Goal: Information Seeking & Learning: Learn about a topic

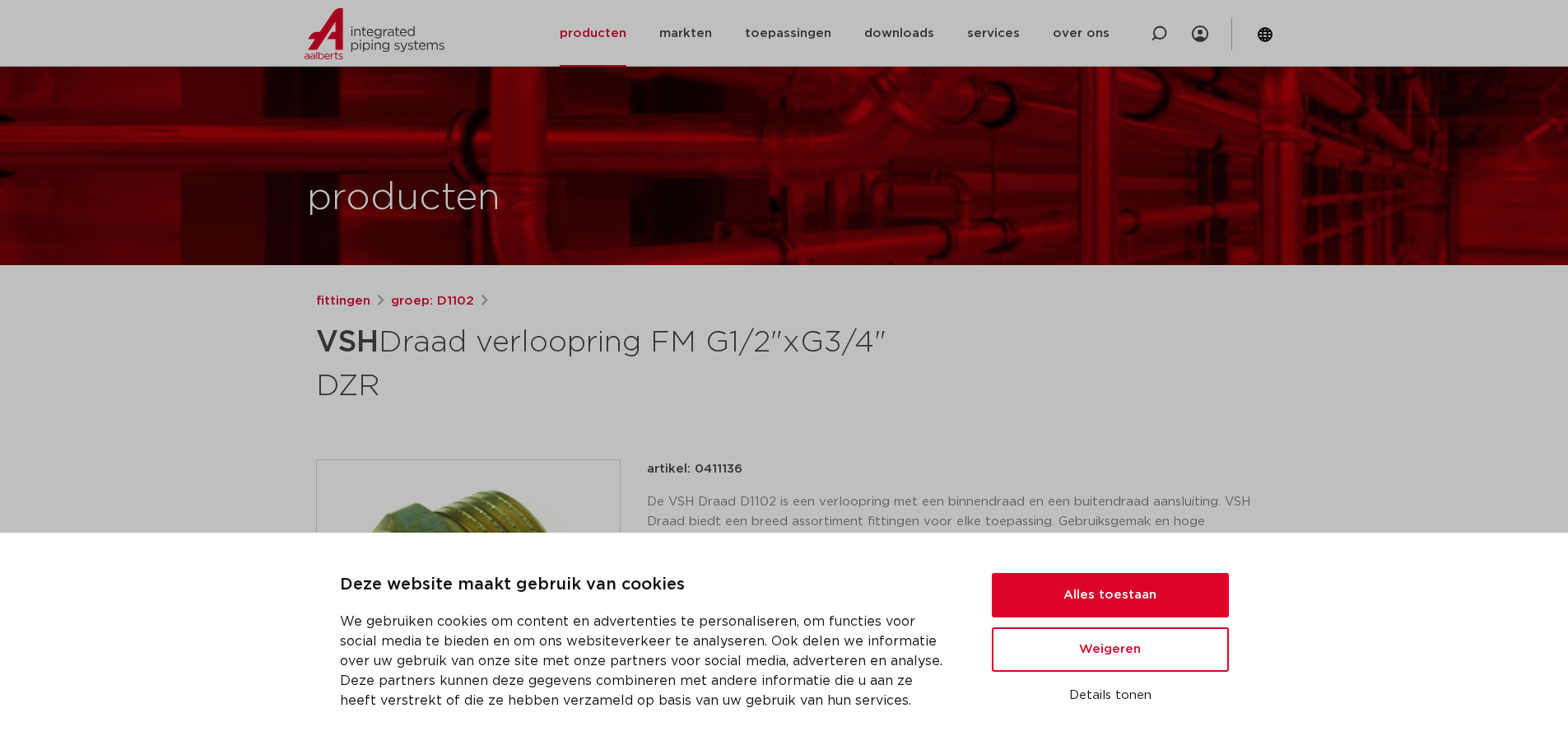
scroll to position [329, 0]
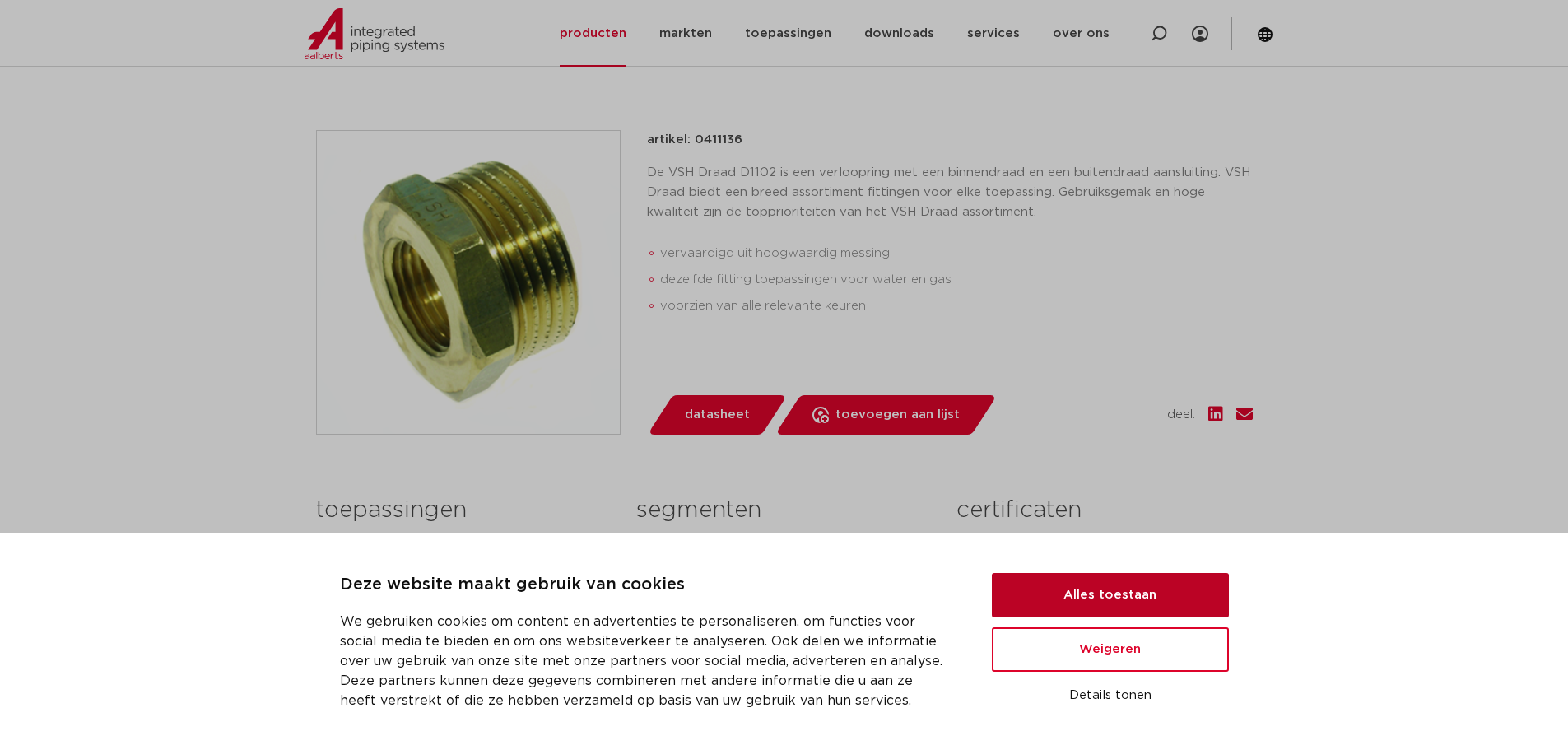
click at [1088, 586] on button "Alles toestaan" at bounding box center [1110, 595] width 237 height 44
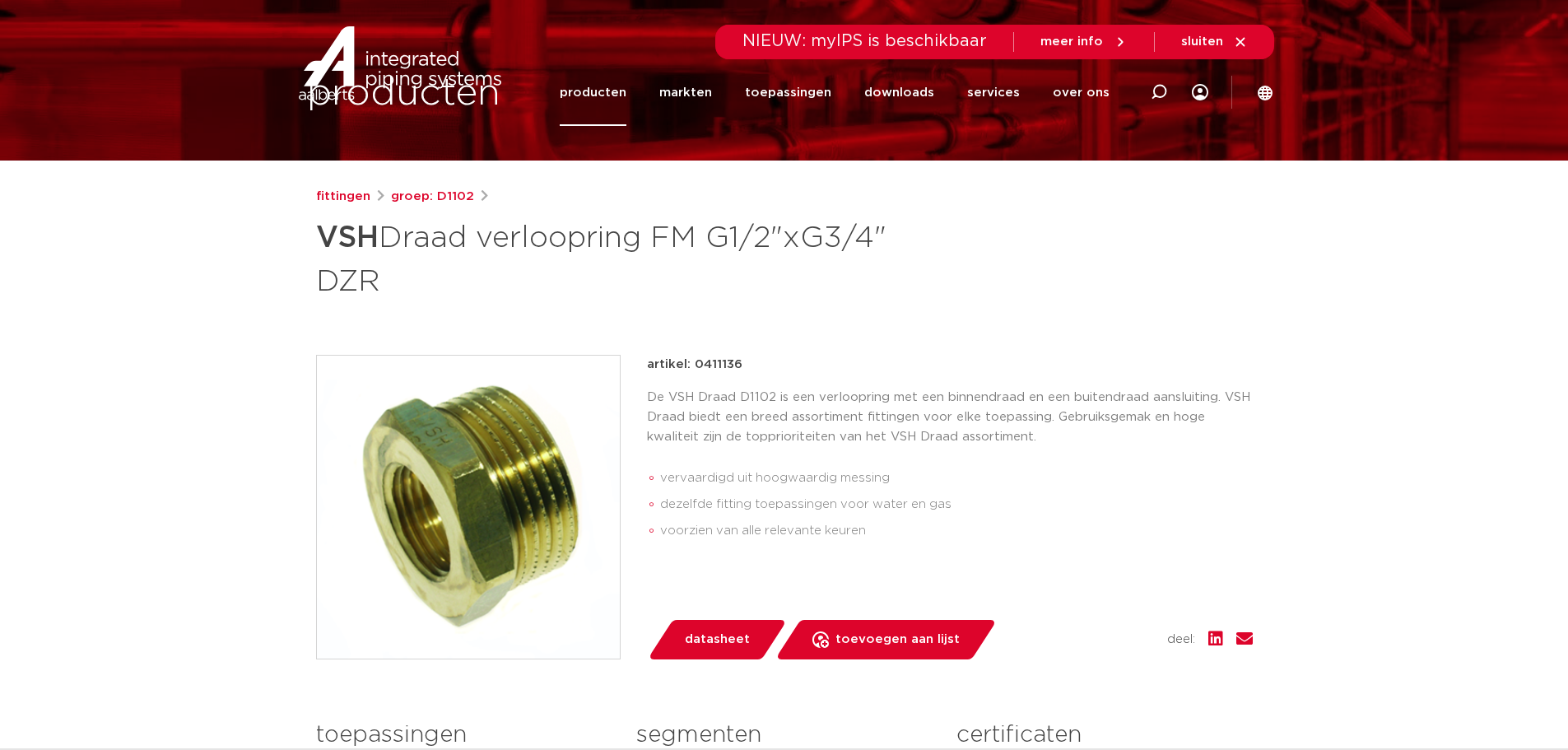
scroll to position [0, 0]
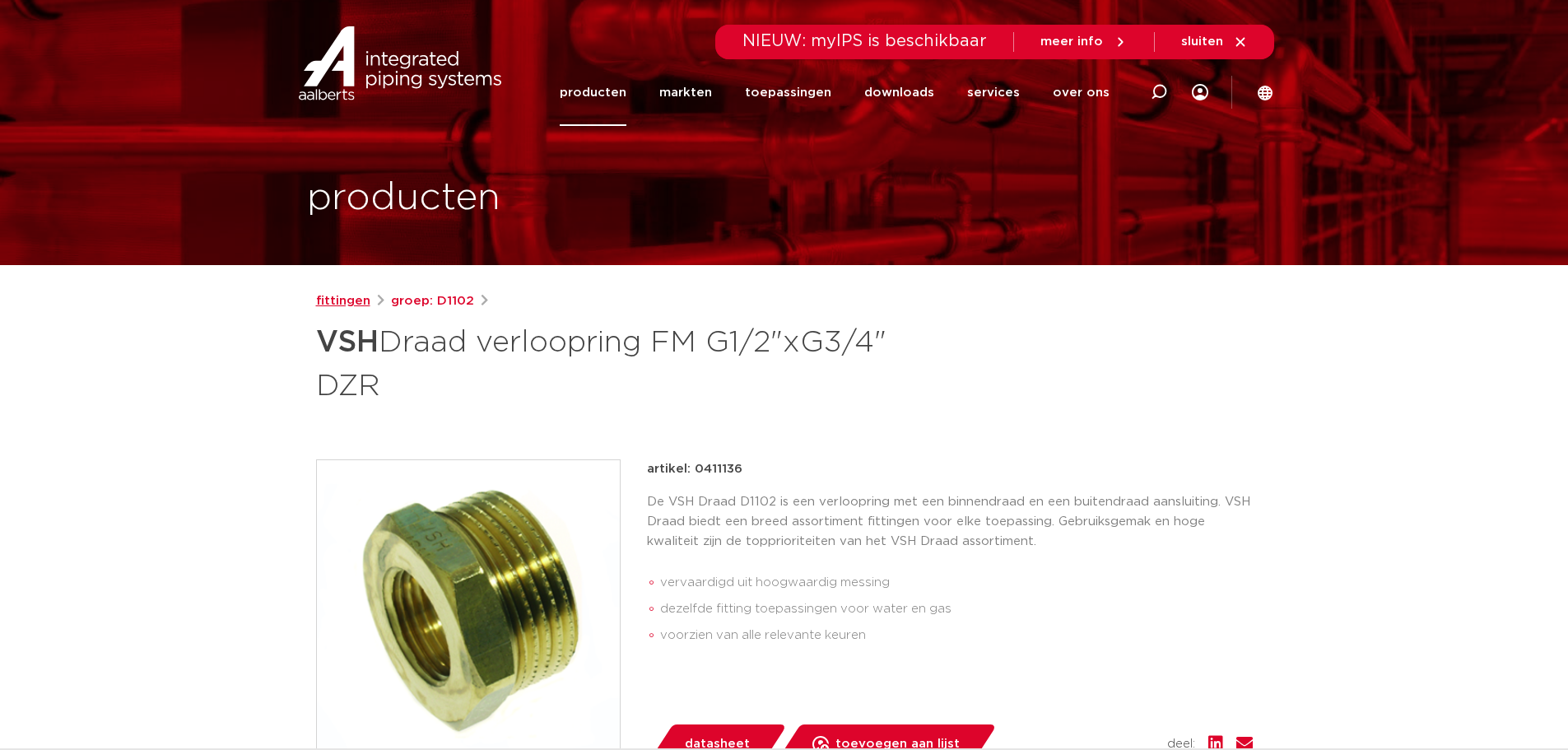
click at [333, 295] on link "fittingen" at bounding box center [343, 302] width 54 height 20
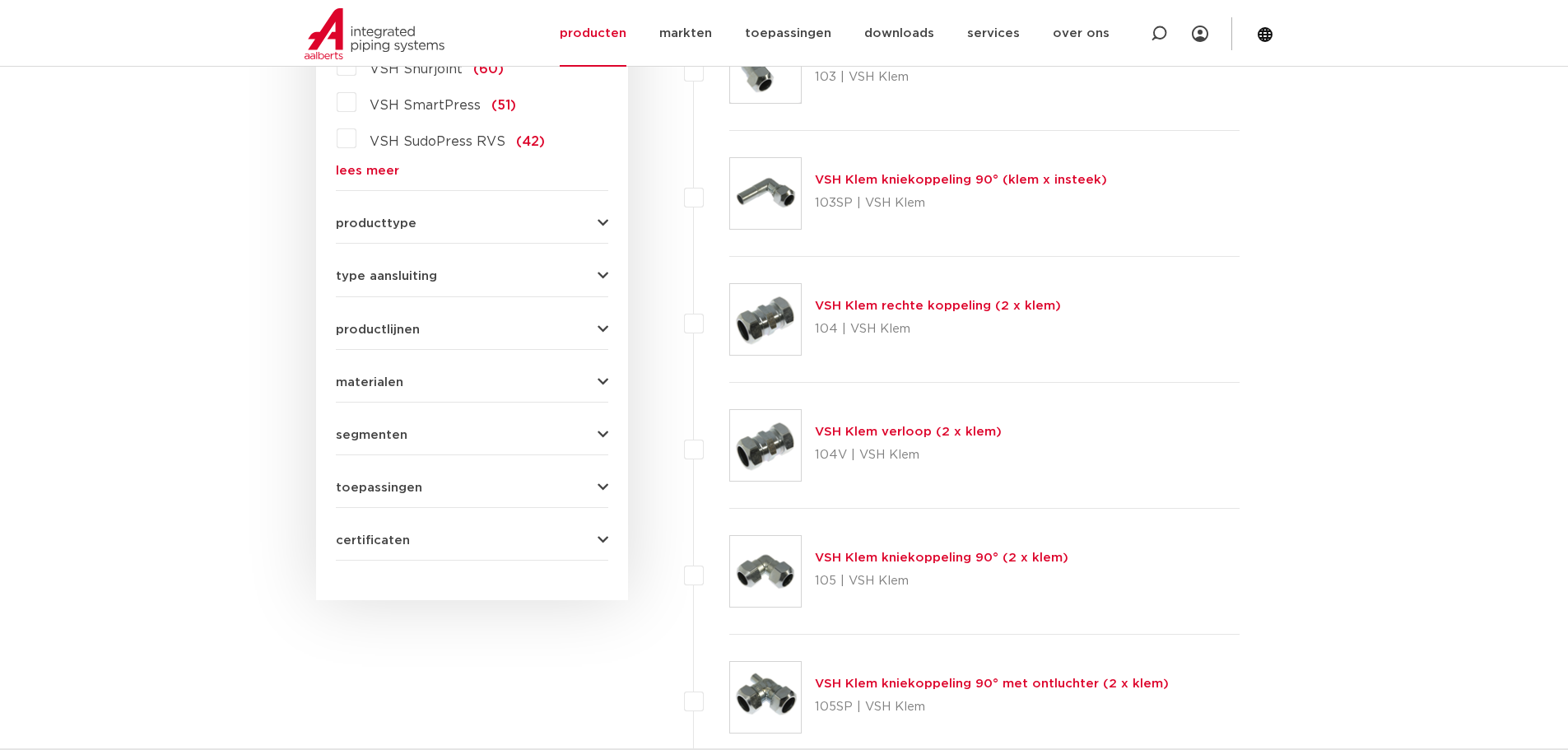
scroll to position [576, 0]
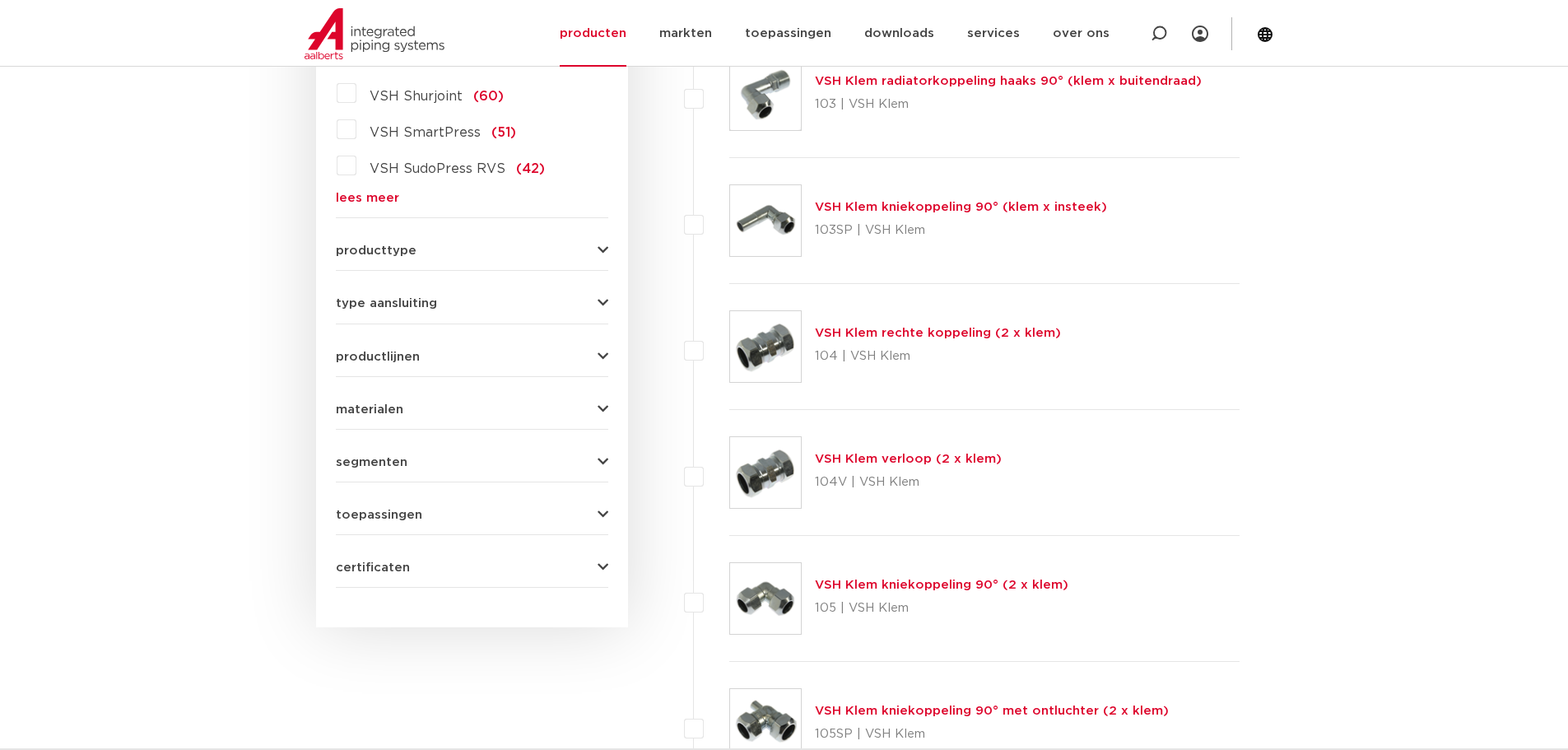
click at [388, 292] on div "type aansluiting press (498) buiseind (137) Rp - binnendraad cilindrisch (BSPT)…" at bounding box center [471, 297] width 272 height 26
click at [403, 309] on span "type aansluiting" at bounding box center [386, 303] width 101 height 12
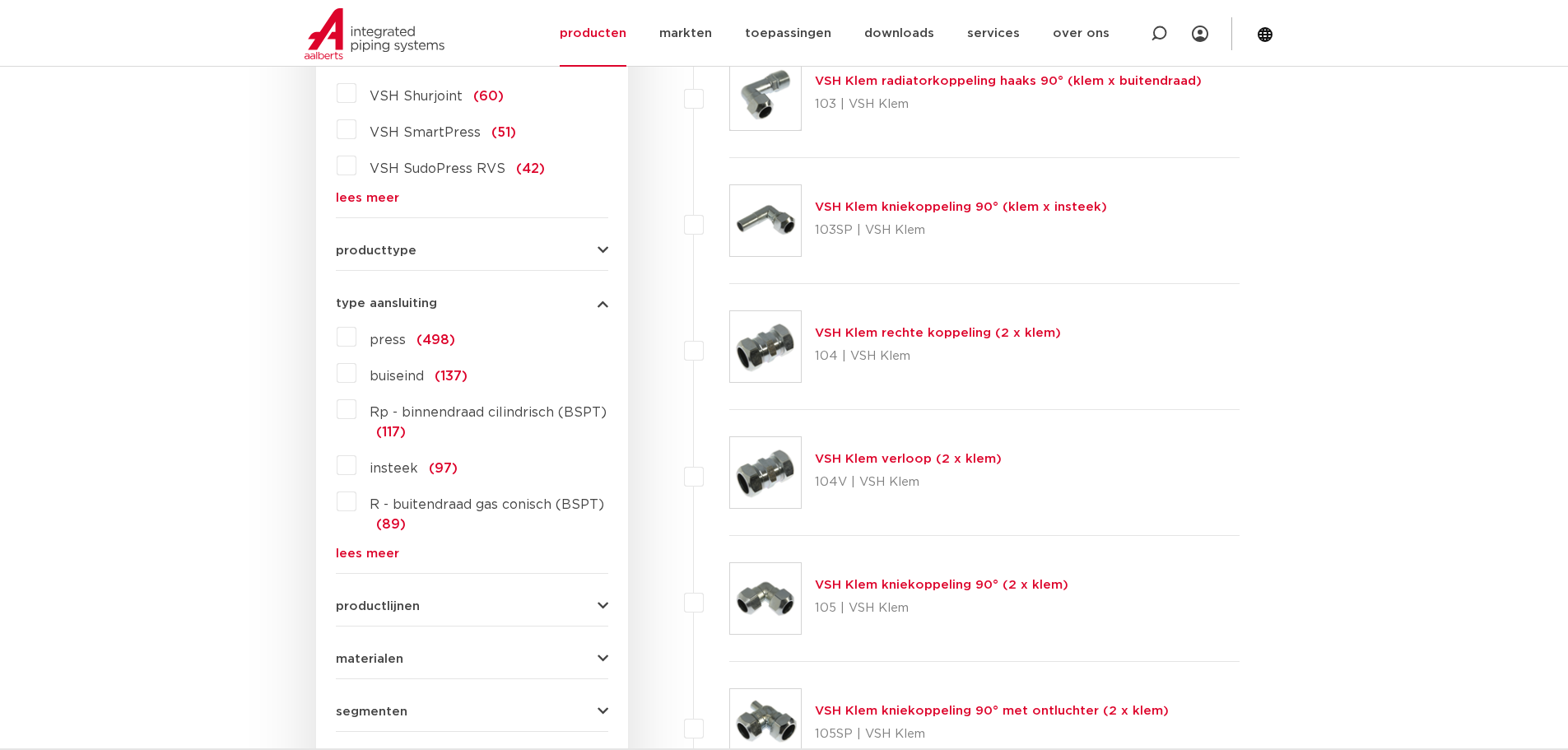
click at [379, 558] on link "lees meer" at bounding box center [471, 553] width 272 height 12
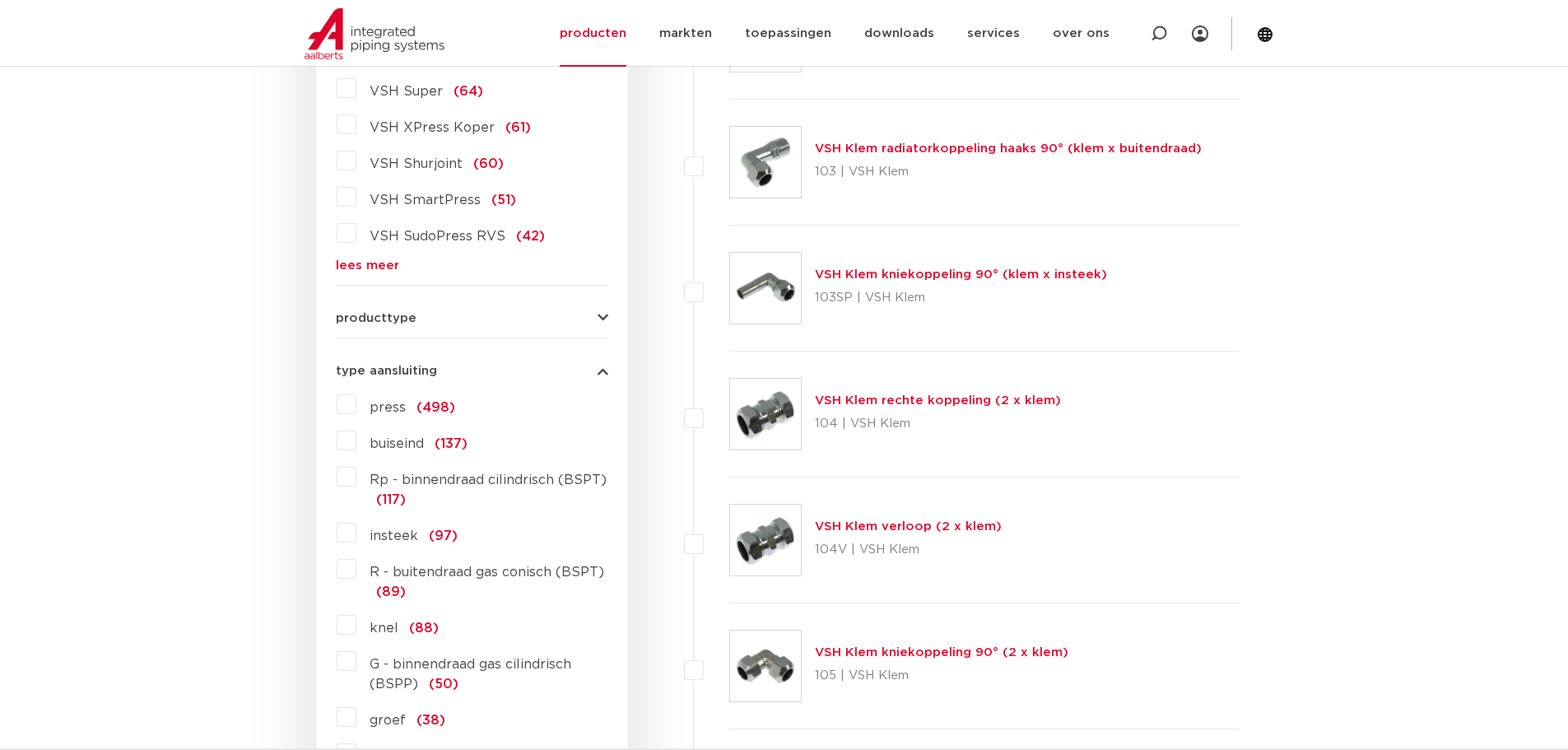
scroll to position [493, 0]
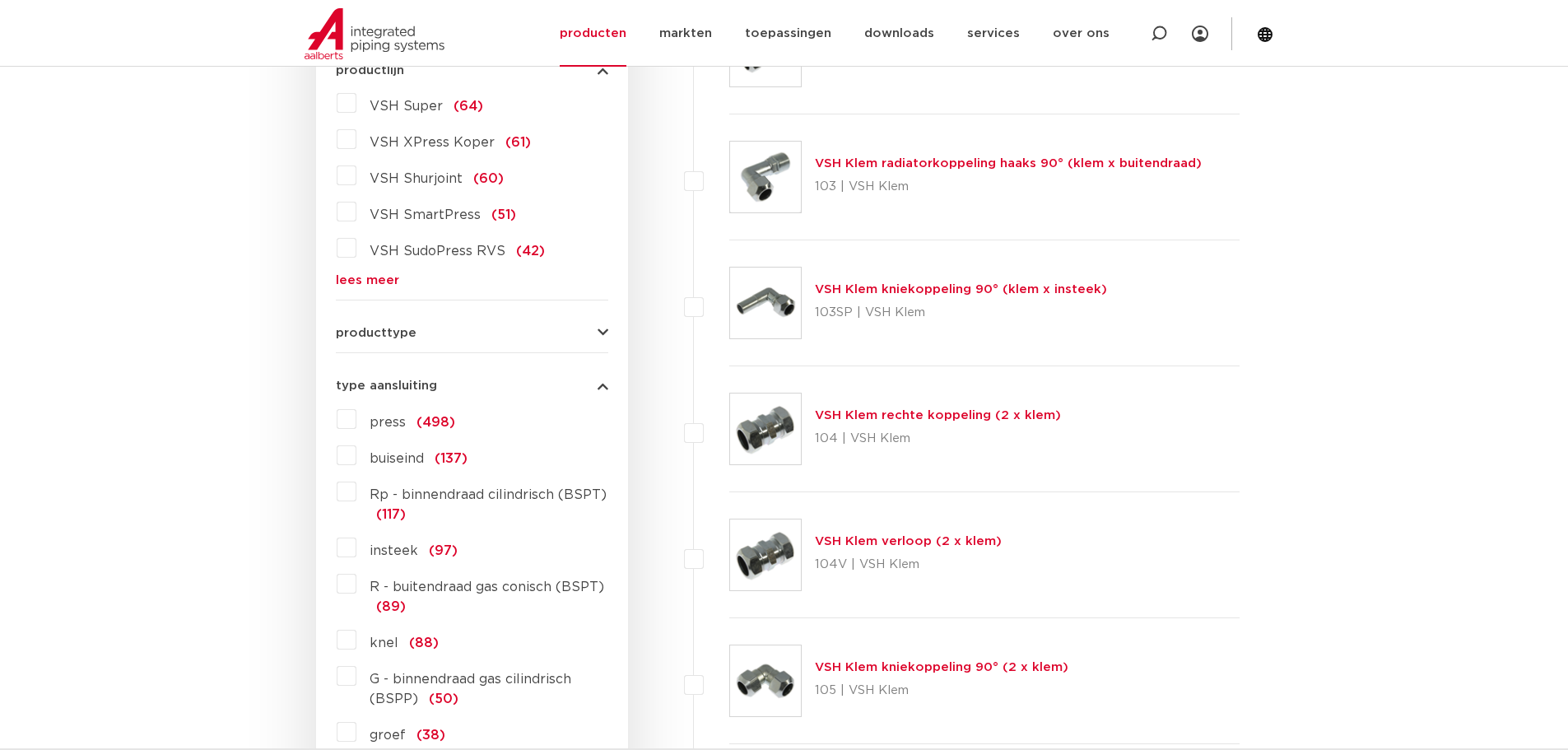
click at [580, 332] on button "producttype" at bounding box center [471, 332] width 272 height 12
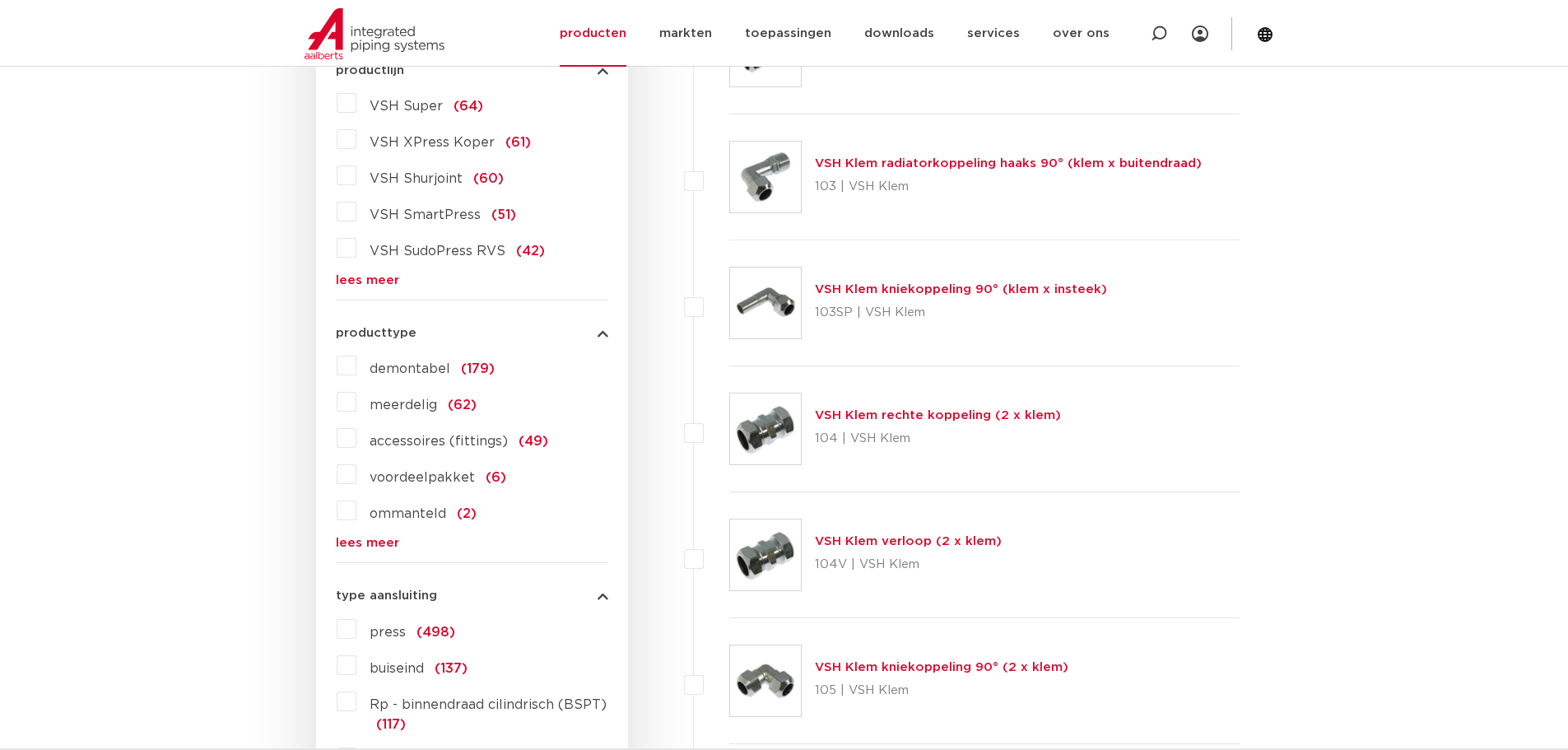
click at [580, 332] on button "producttype" at bounding box center [471, 332] width 272 height 12
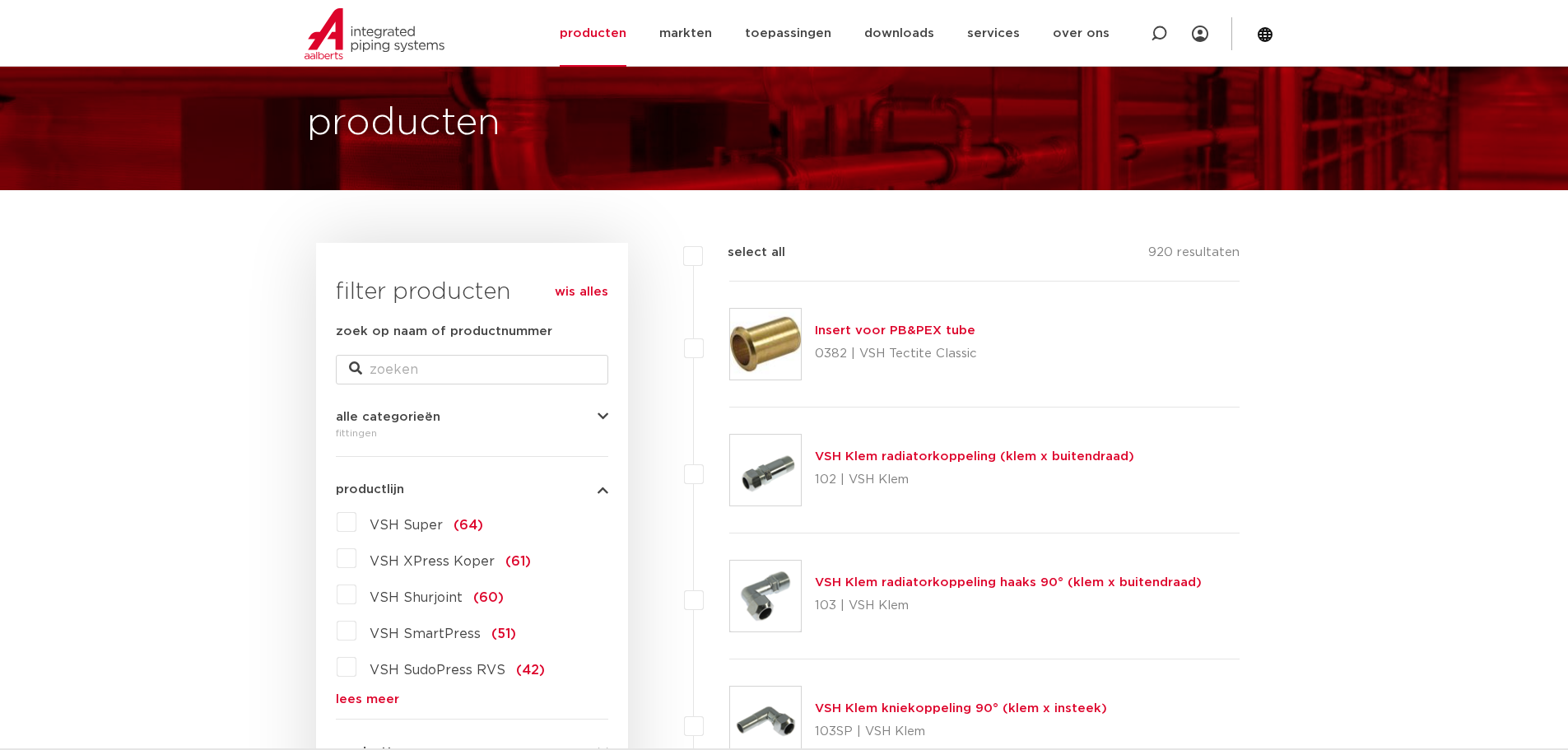
scroll to position [164, 0]
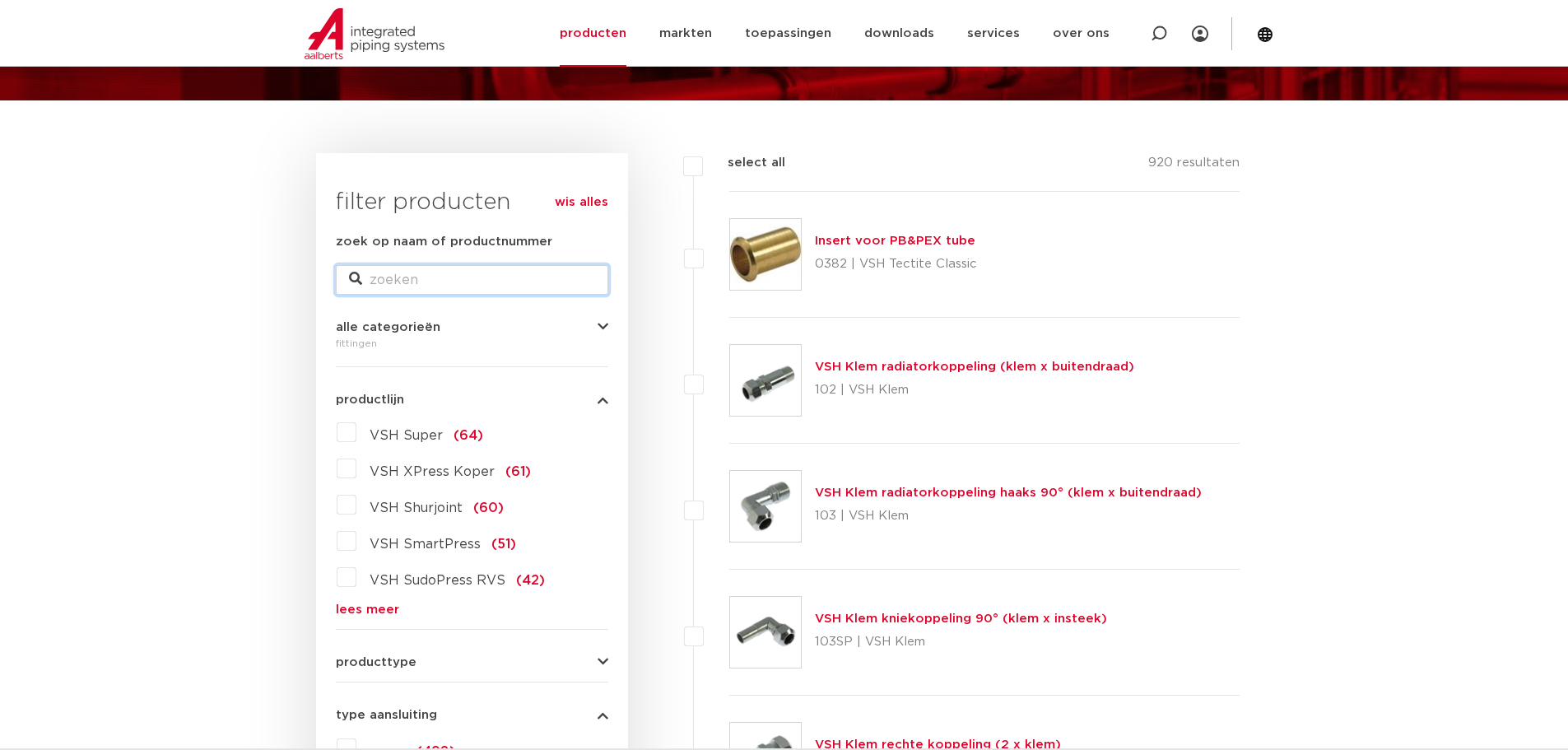
click at [419, 290] on input "zoek op naam of productnummer" at bounding box center [471, 280] width 272 height 29
click at [388, 441] on span "VSH Super" at bounding box center [406, 436] width 73 height 13
click at [0, 0] on input "VSH Super (64)" at bounding box center [0, 0] width 0 height 0
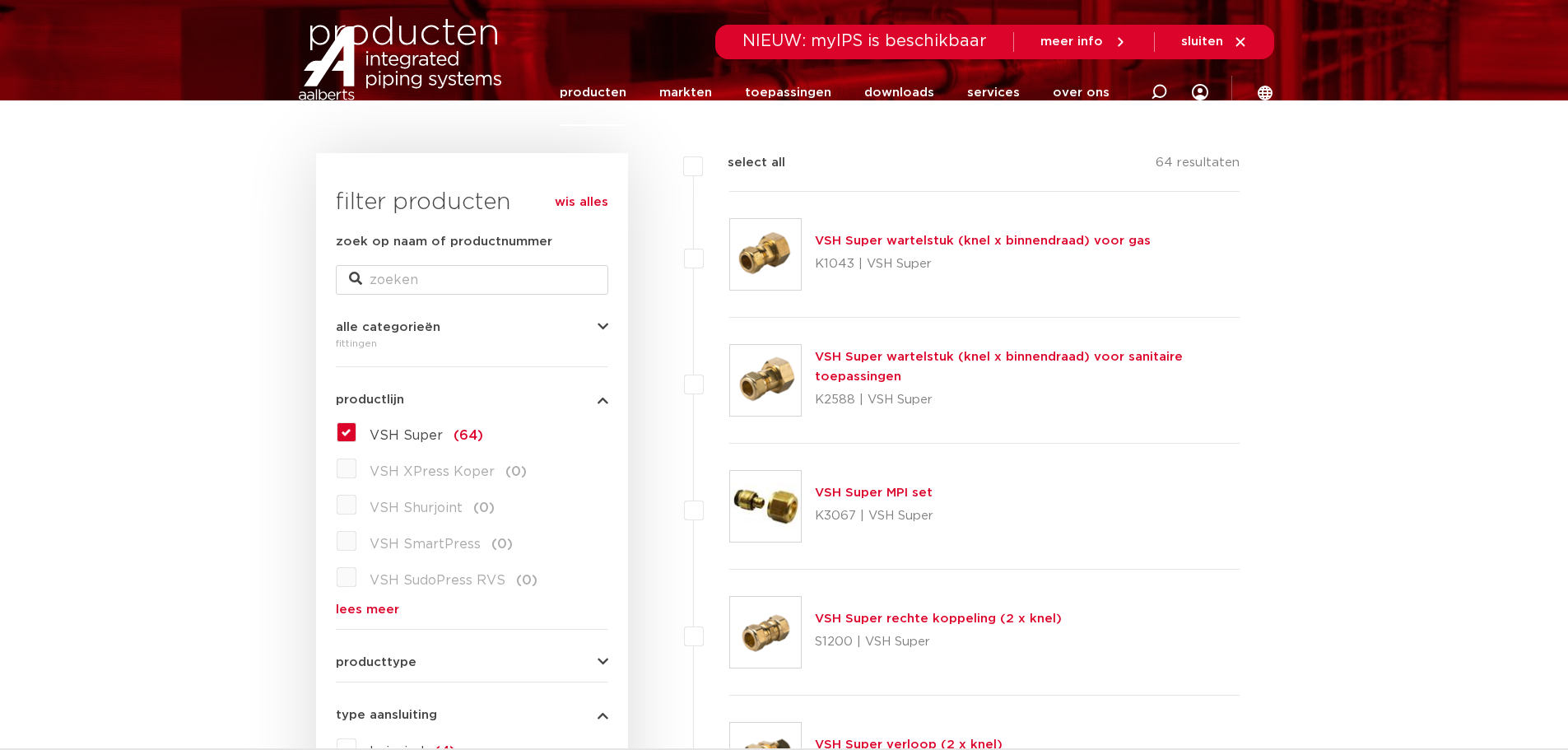
scroll to position [164, 0]
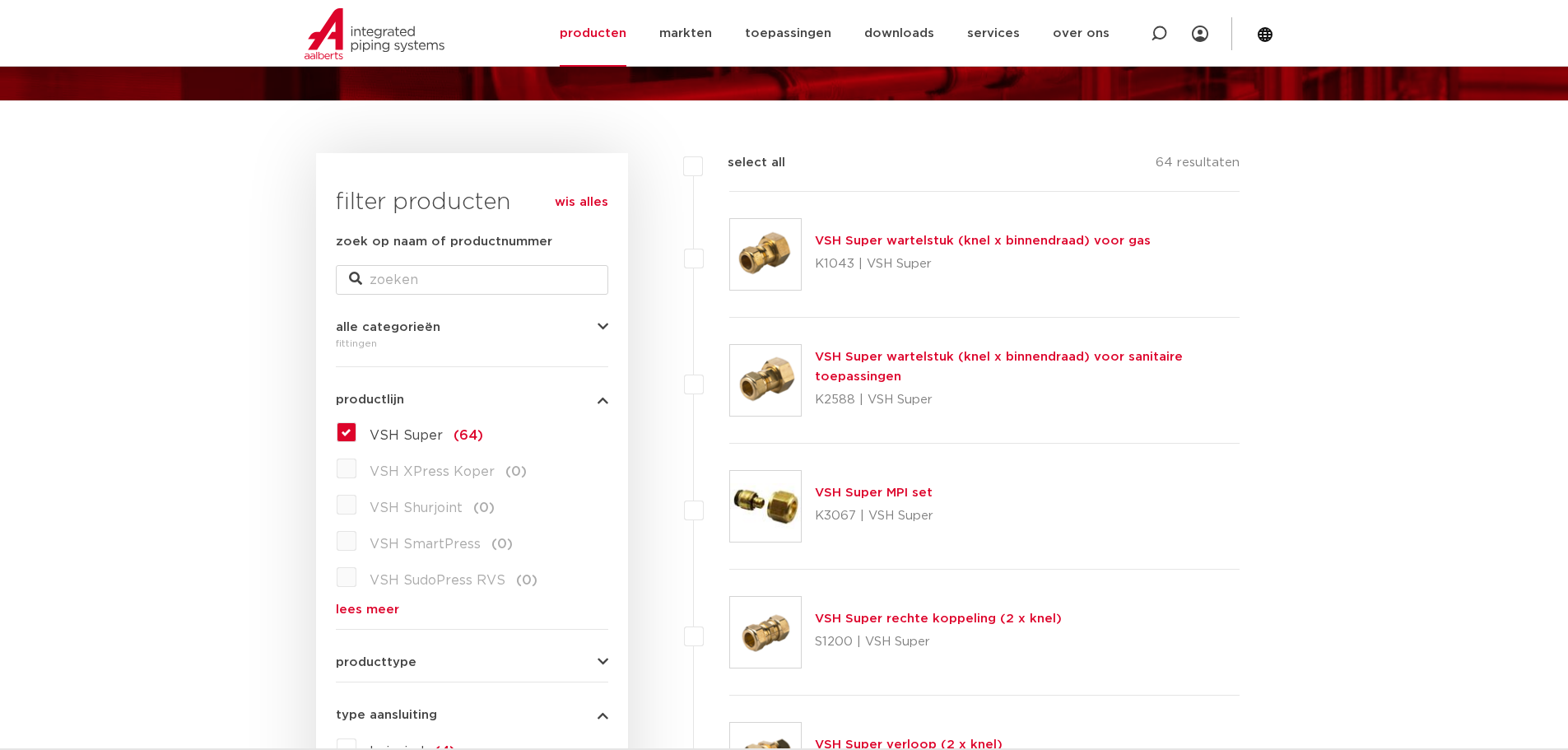
click at [357, 431] on label "VSH Super (64)" at bounding box center [420, 432] width 127 height 27
click at [0, 0] on input "VSH Super (64)" at bounding box center [0, 0] width 0 height 0
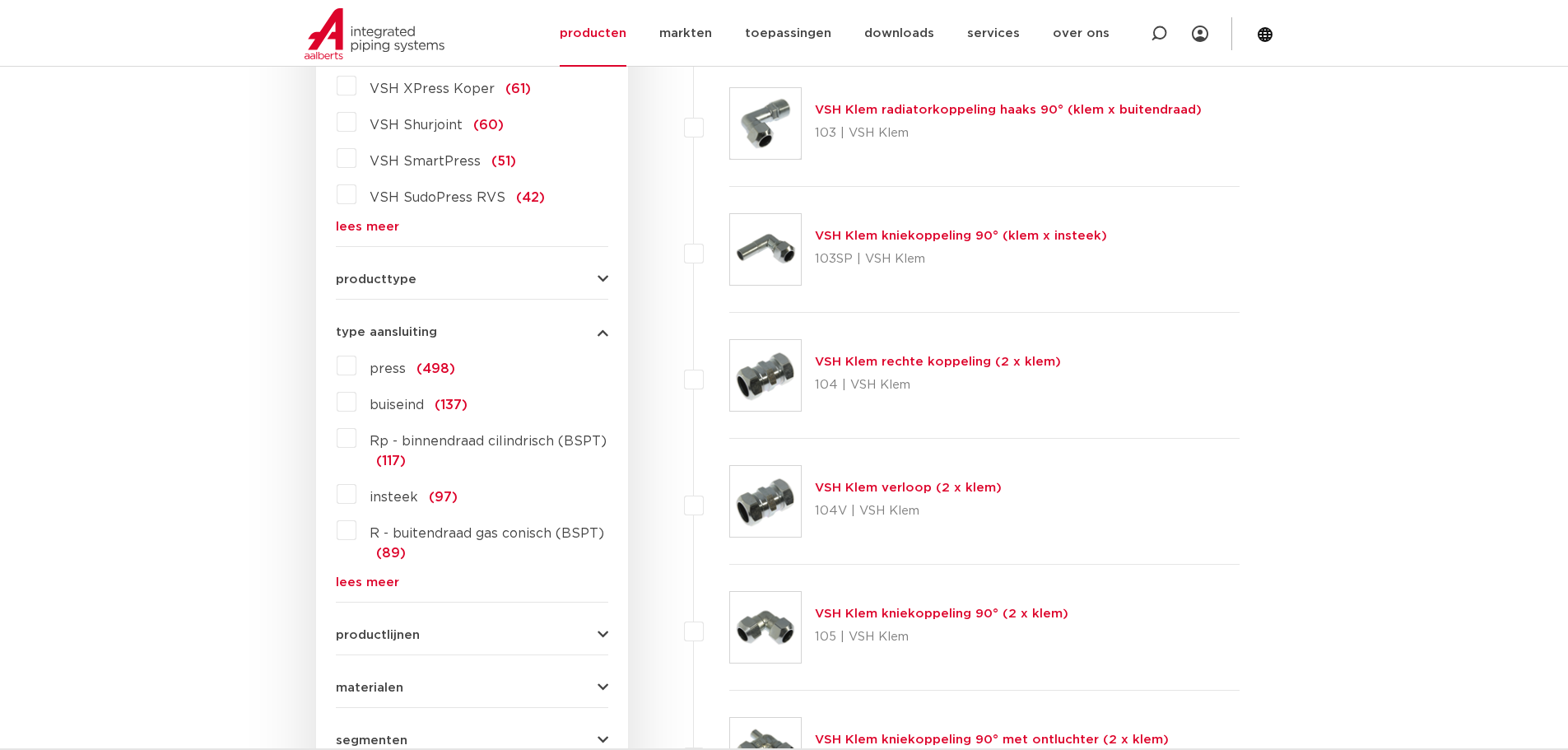
scroll to position [576, 0]
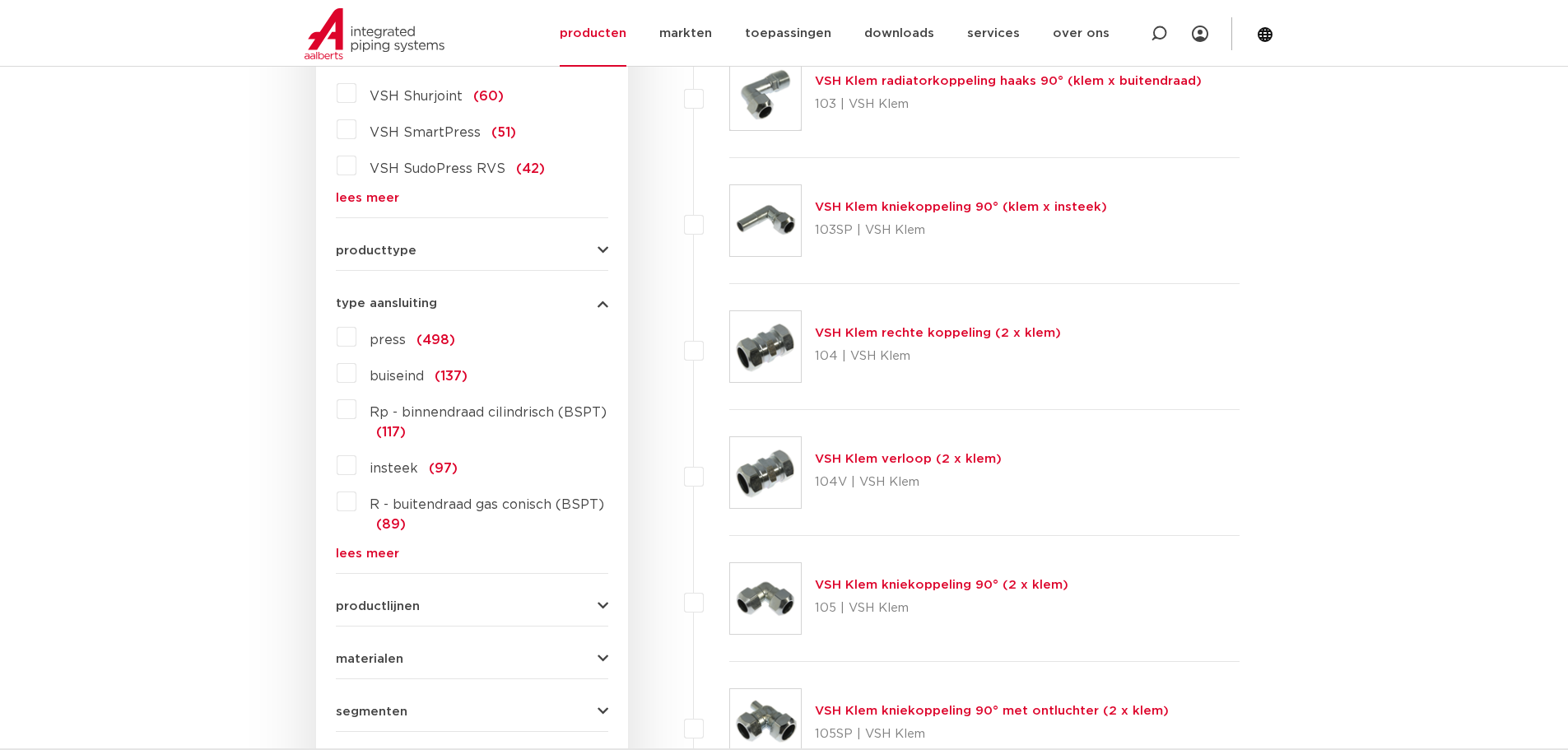
click at [402, 414] on span "Rp - binnendraad cilindrisch (BSPT)" at bounding box center [488, 412] width 237 height 13
click at [0, 0] on input "Rp - binnendraad cilindrisch (BSPT) (117)" at bounding box center [0, 0] width 0 height 0
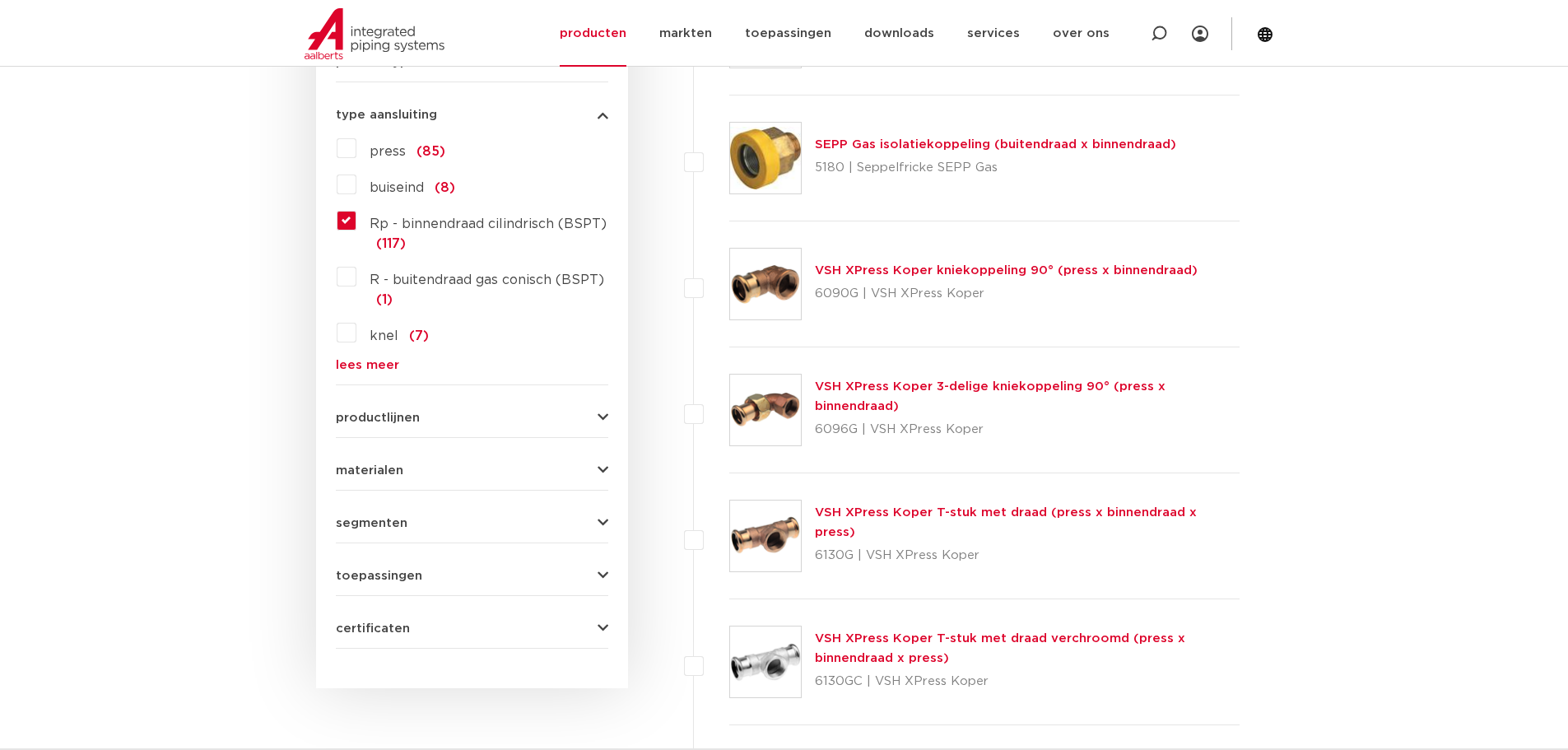
scroll to position [809, 0]
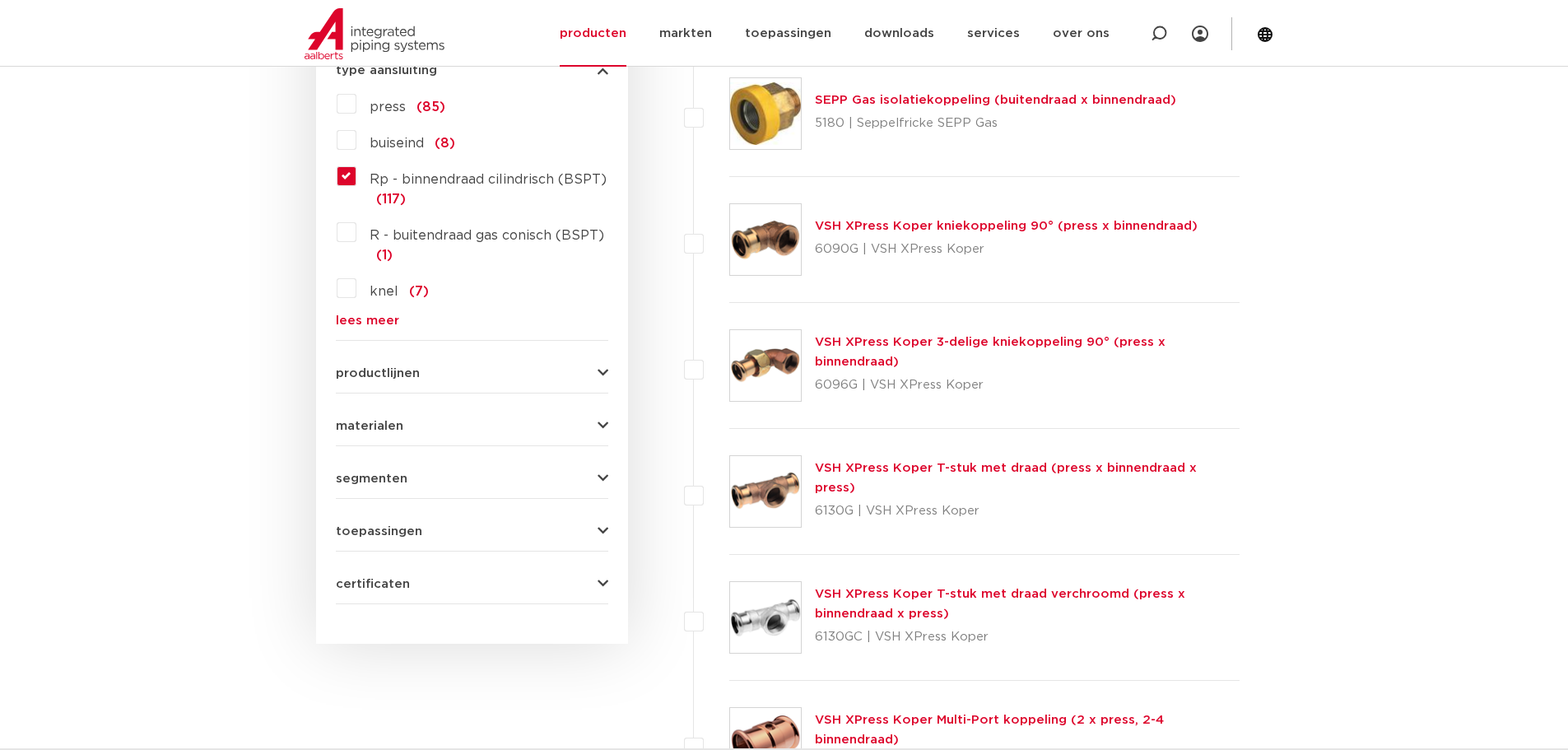
click at [373, 319] on link "lees meer" at bounding box center [471, 320] width 272 height 12
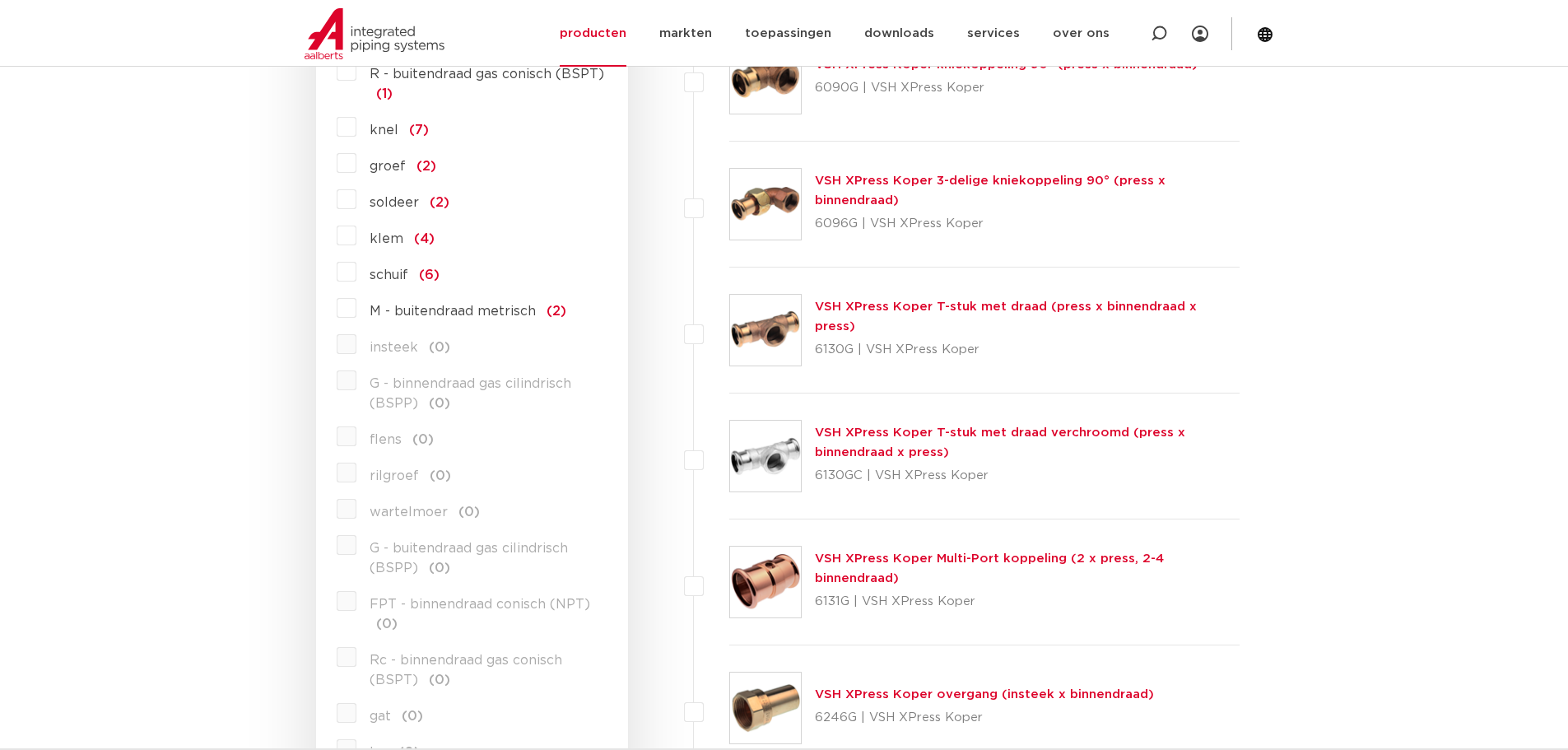
scroll to position [974, 0]
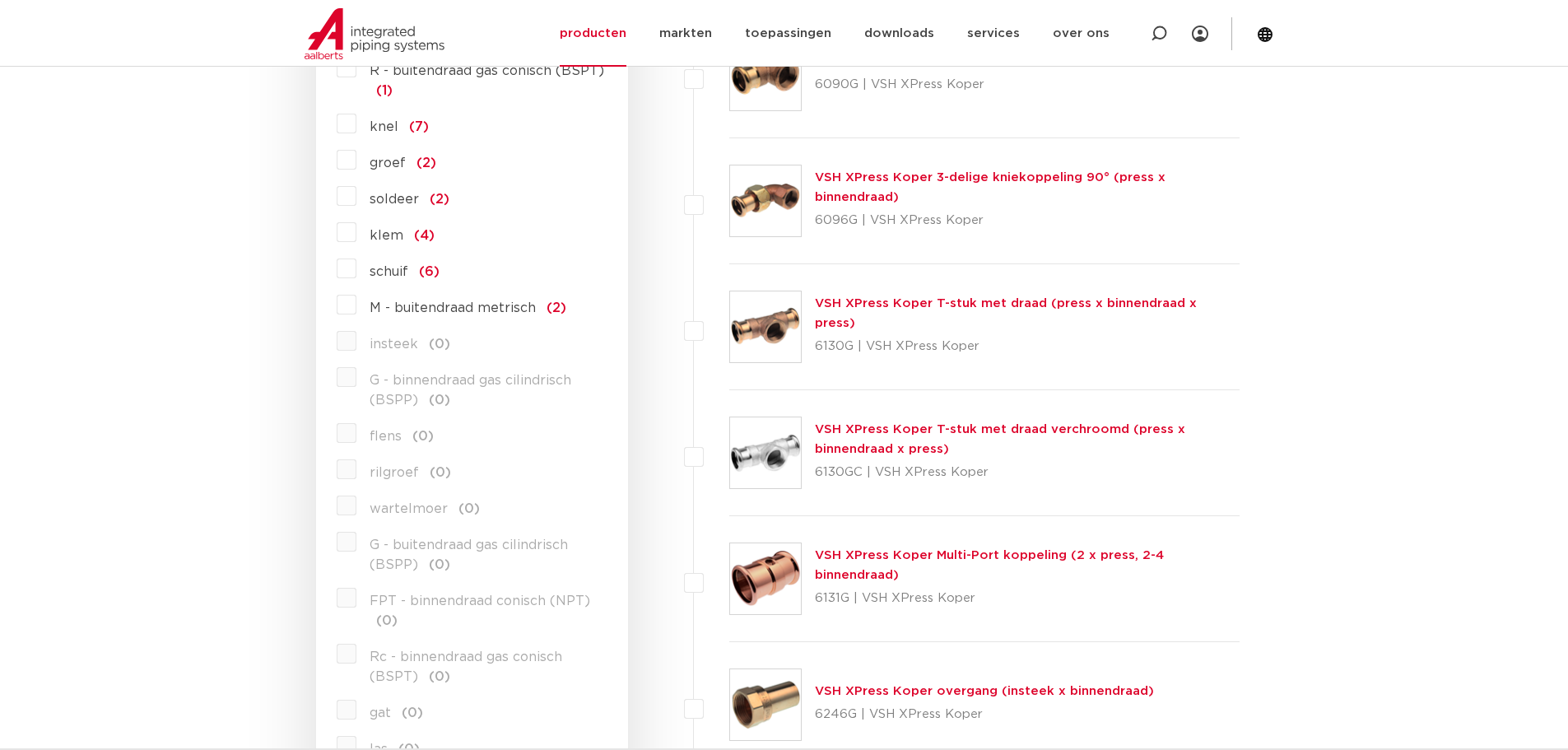
click at [436, 306] on span "M - buitendraad metrisch" at bounding box center [452, 307] width 166 height 13
click at [0, 0] on input "M - buitendraad metrisch (2)" at bounding box center [0, 0] width 0 height 0
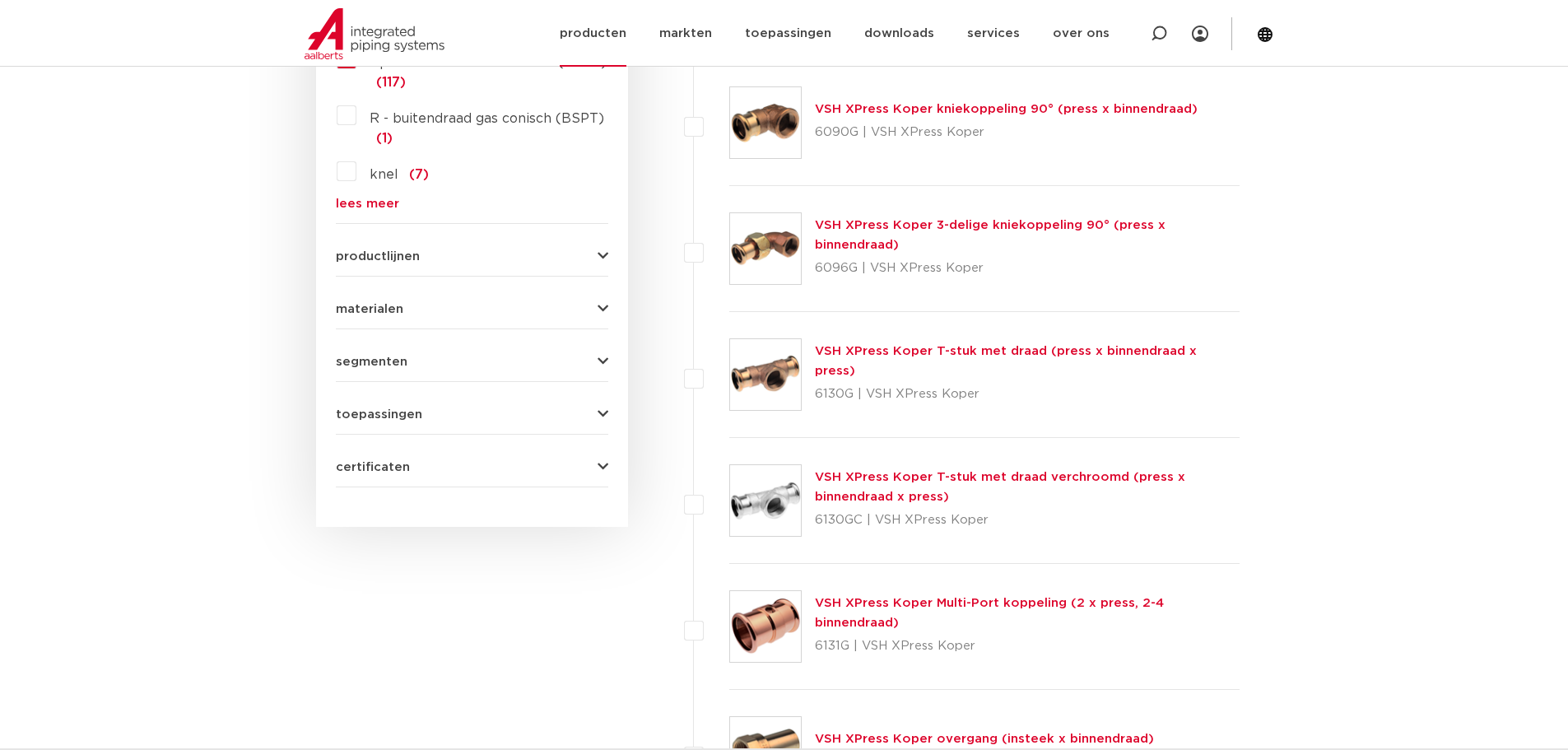
scroll to position [480, 0]
